Goal: Task Accomplishment & Management: Manage account settings

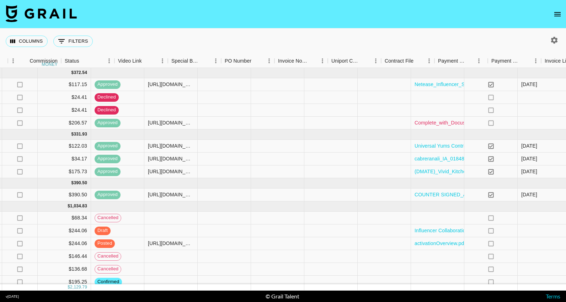
scroll to position [0, 615]
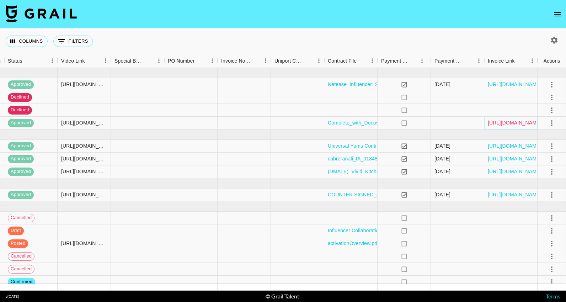
click at [506, 121] on link "[URL][DOMAIN_NAME]" at bounding box center [515, 122] width 54 height 7
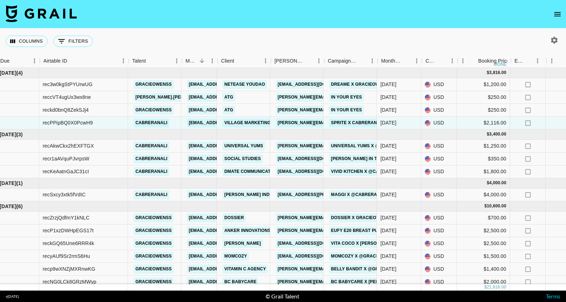
scroll to position [0, 18]
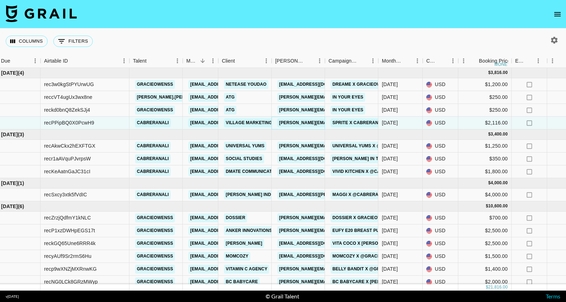
click at [296, 123] on link "[PERSON_NAME][EMAIL_ADDRESS][PERSON_NAME][DOMAIN_NAME]" at bounding box center [354, 122] width 153 height 9
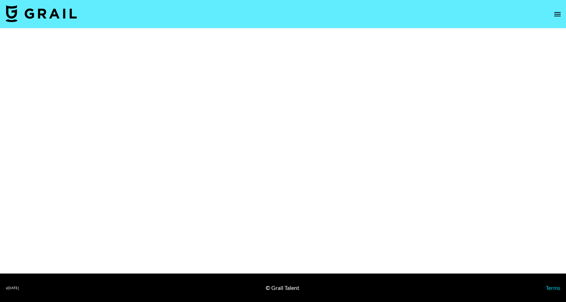
select select "Brand"
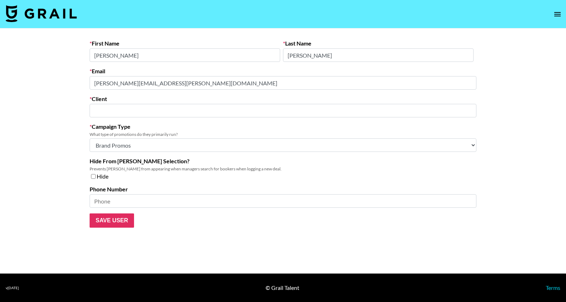
type input "Village Marketing"
